Goal: Navigation & Orientation: Find specific page/section

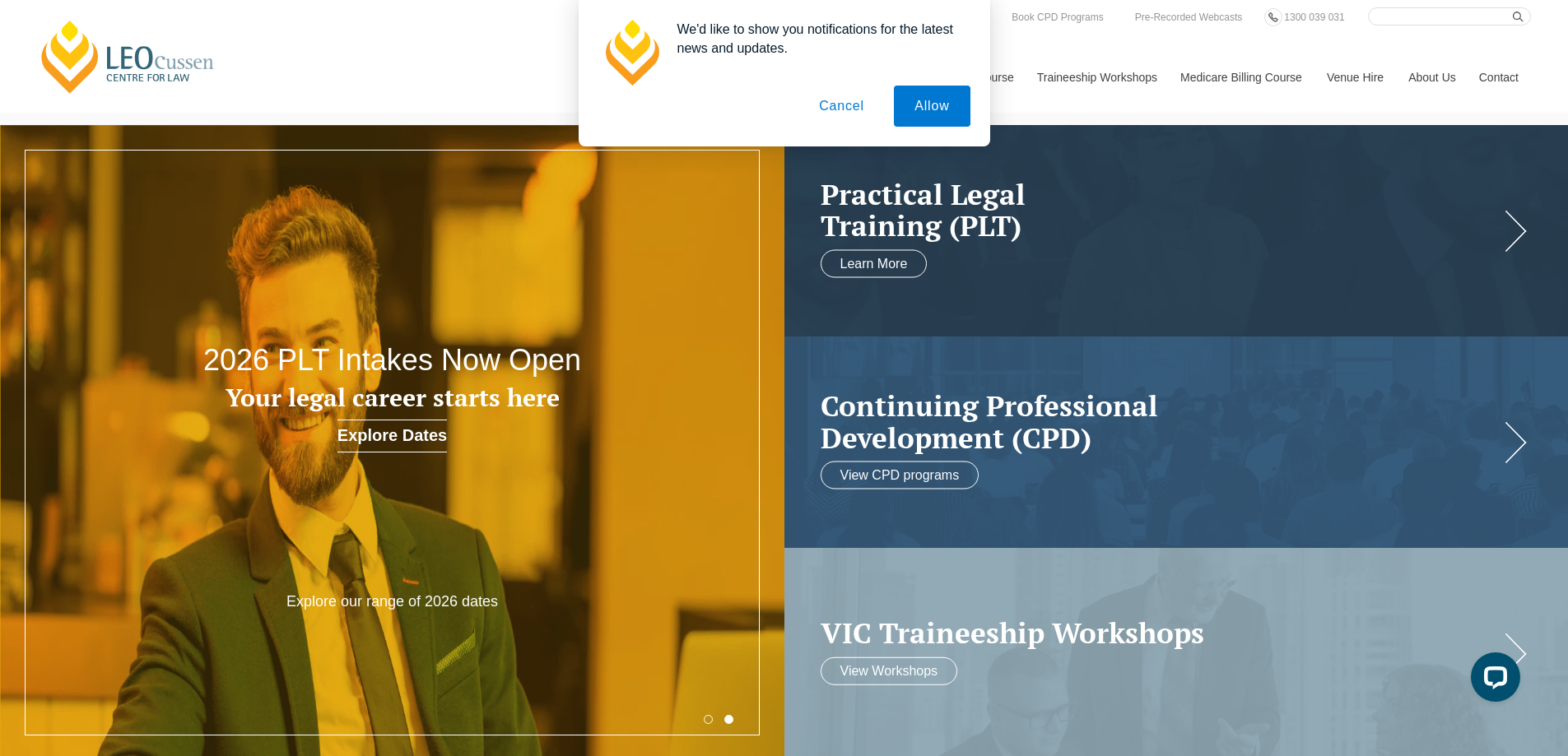
click at [856, 113] on button "Cancel" at bounding box center [842, 106] width 87 height 41
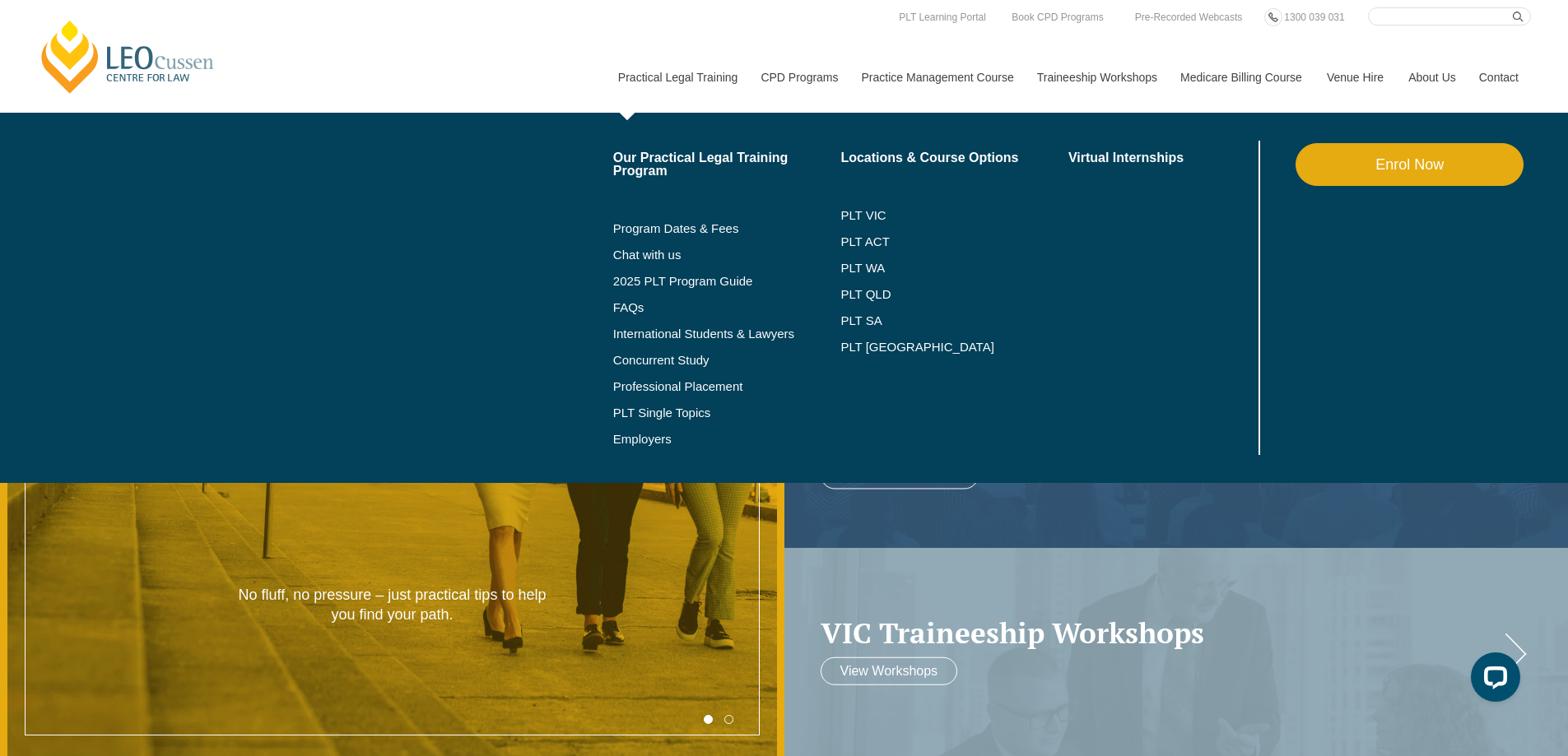
click at [698, 77] on link "Practical Legal Training" at bounding box center [678, 77] width 143 height 71
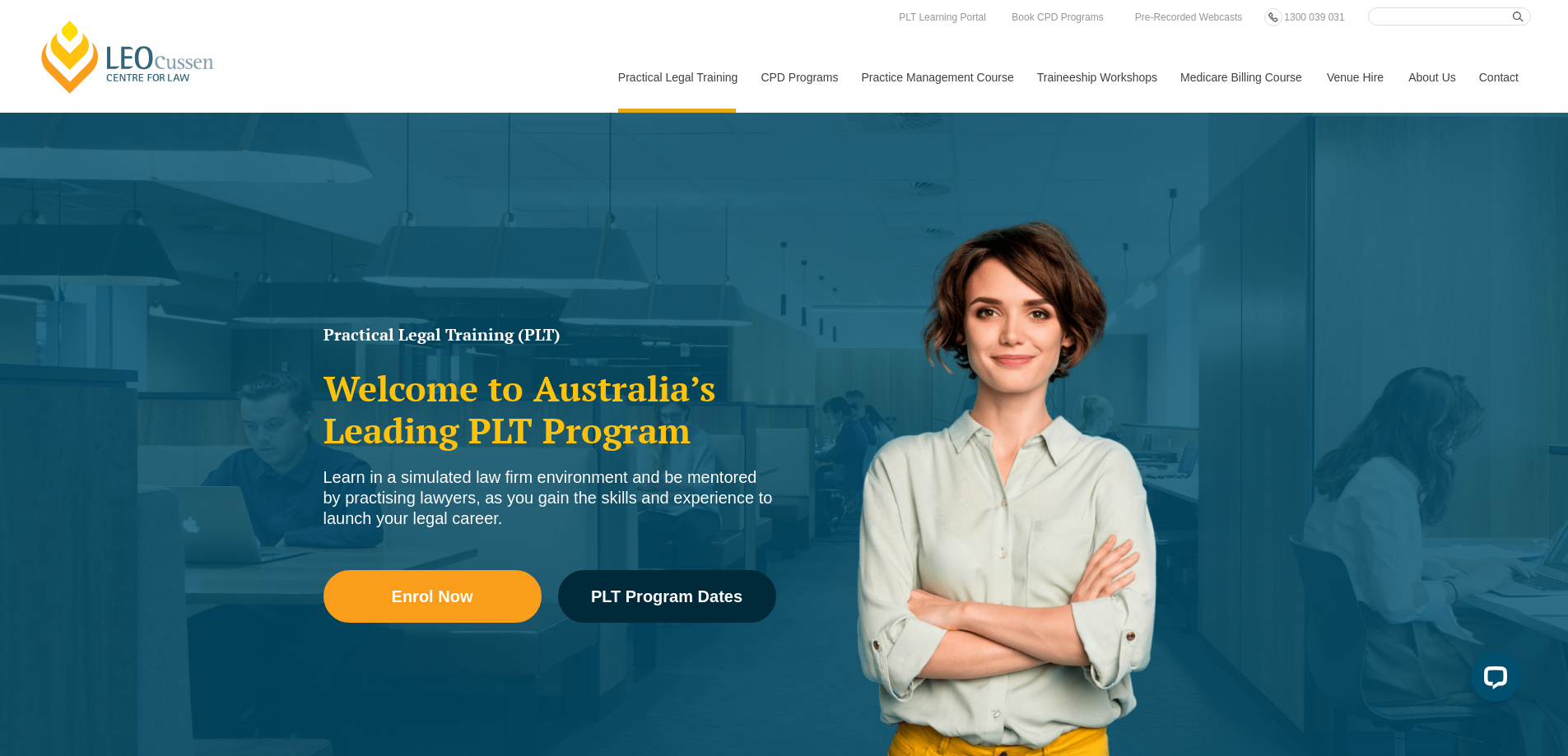
click at [171, 68] on link "[PERSON_NAME] Centre for Law" at bounding box center [128, 57] width 182 height 78
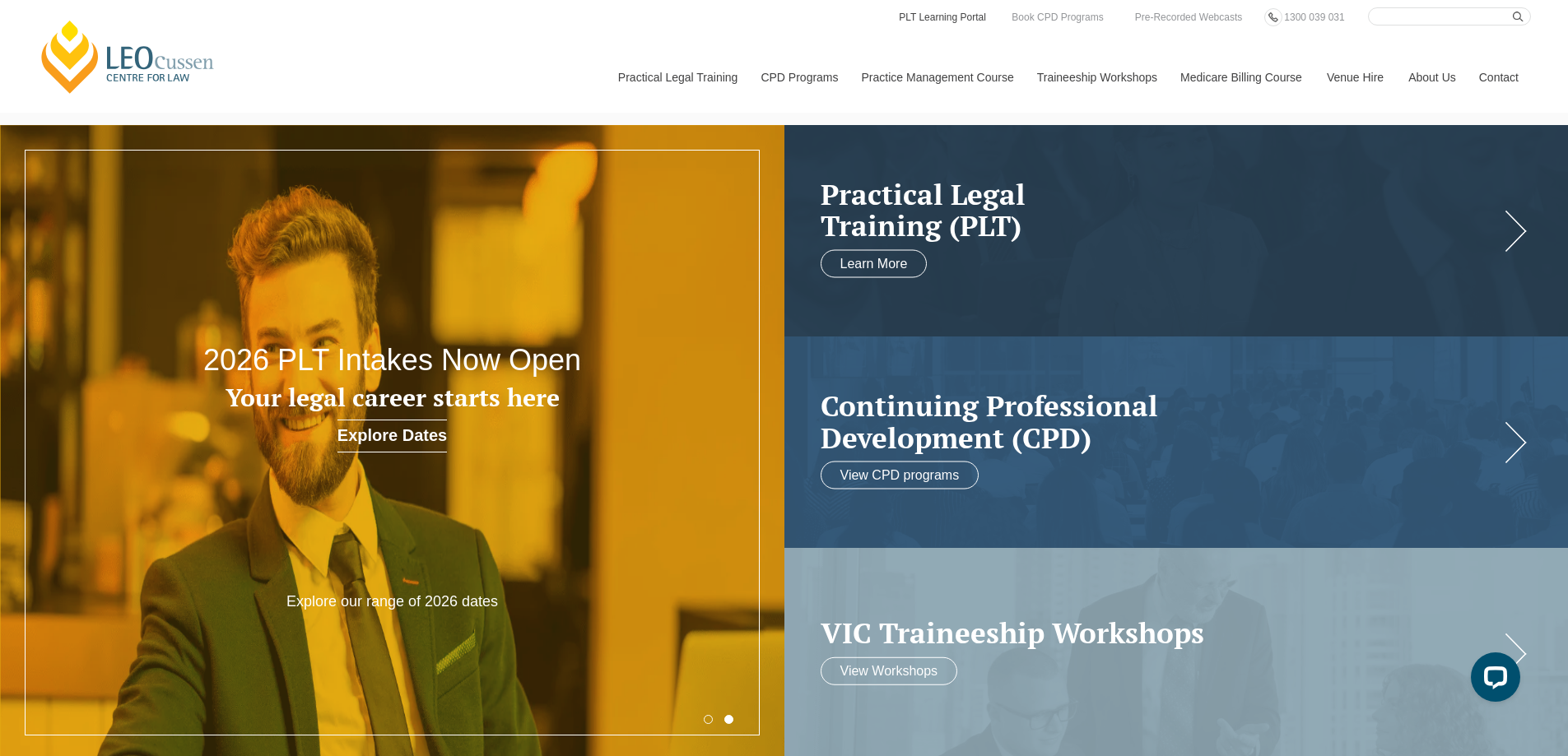
click at [964, 18] on link "PLT Learning Portal" at bounding box center [943, 17] width 90 height 18
